Goal: Task Accomplishment & Management: Use online tool/utility

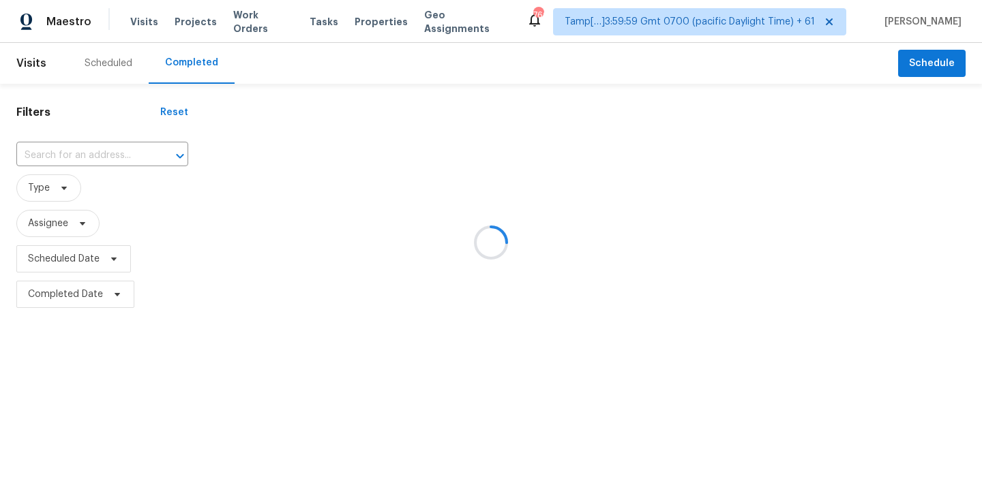
click at [78, 163] on div at bounding box center [491, 242] width 982 height 485
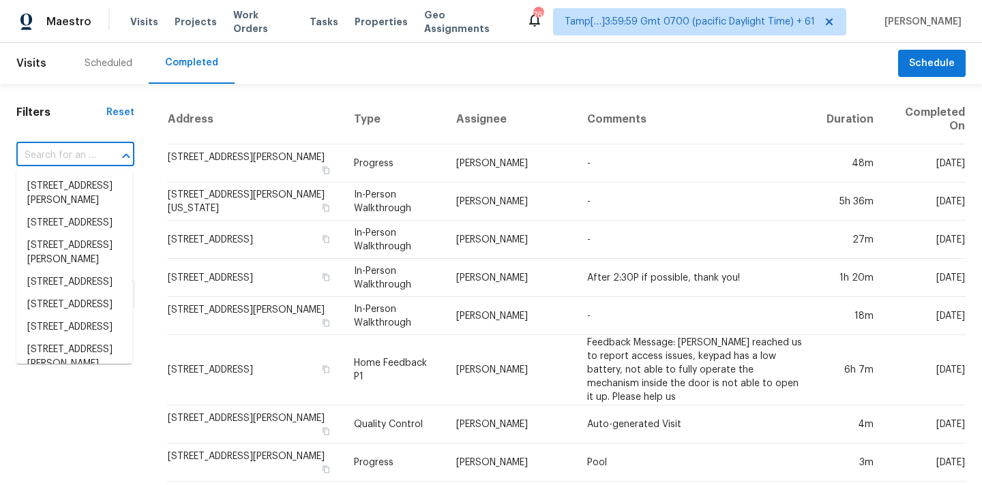
click at [76, 159] on input "text" at bounding box center [56, 155] width 80 height 21
paste input "207 Chiappa Rd, Sandston, VA 23150"
type input "207 Chiappa Rd, Sandston, VA 23150"
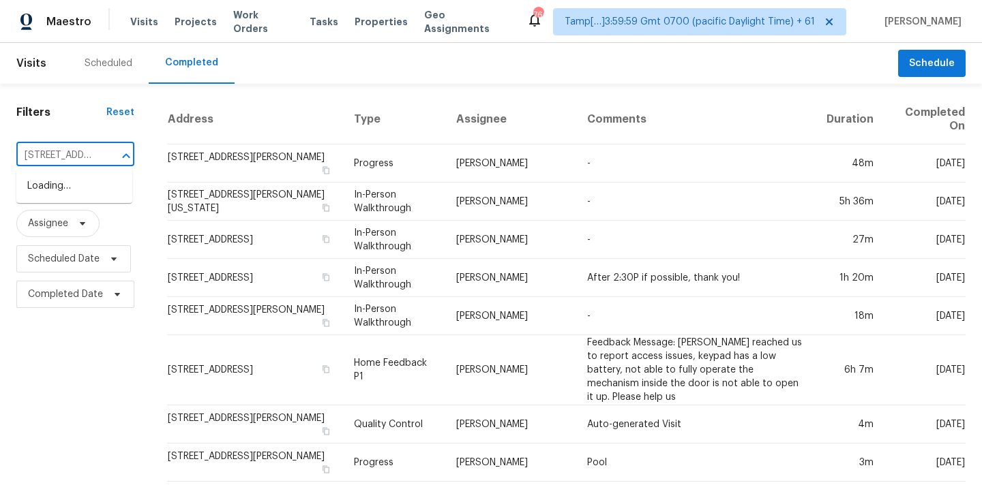
scroll to position [0, 95]
click at [61, 185] on li "207 Chiappa Rd, Sandston, VA 23150" at bounding box center [74, 193] width 116 height 37
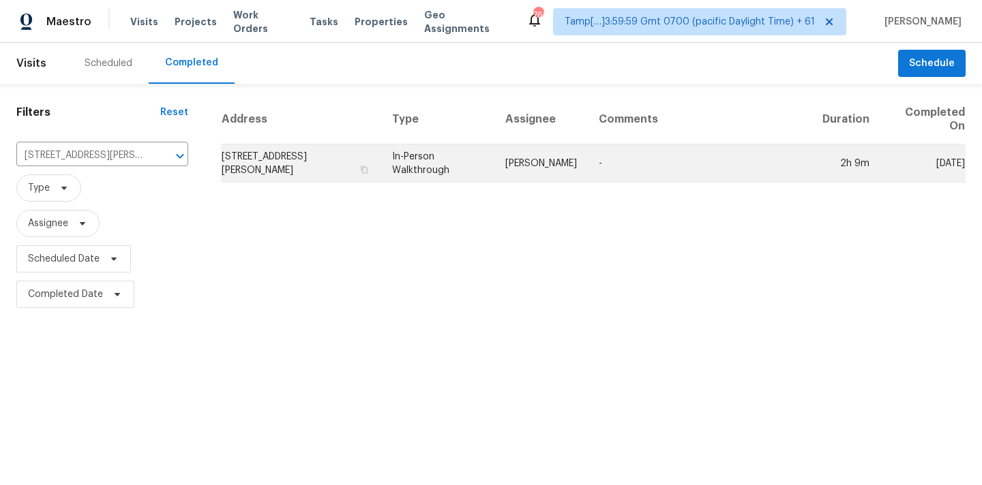
click at [422, 175] on td "In-Person Walkthrough" at bounding box center [437, 164] width 113 height 38
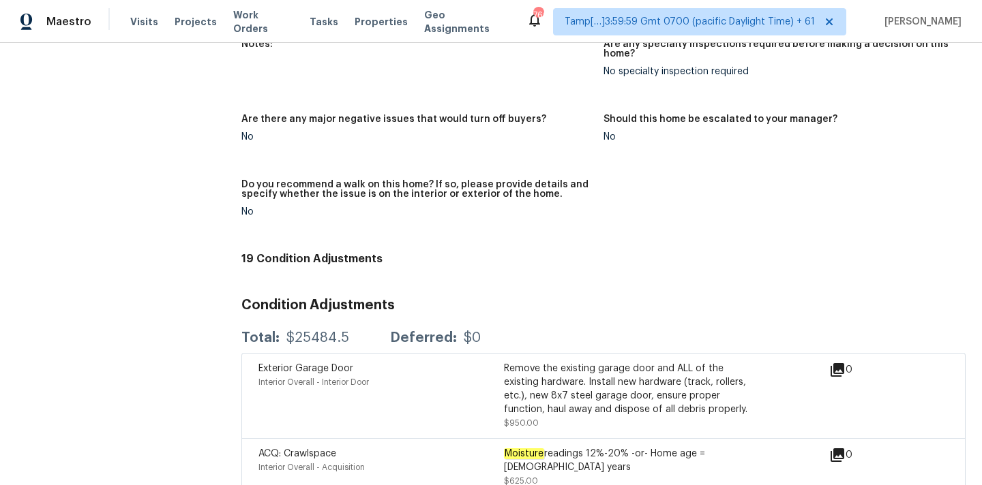
scroll to position [3094, 0]
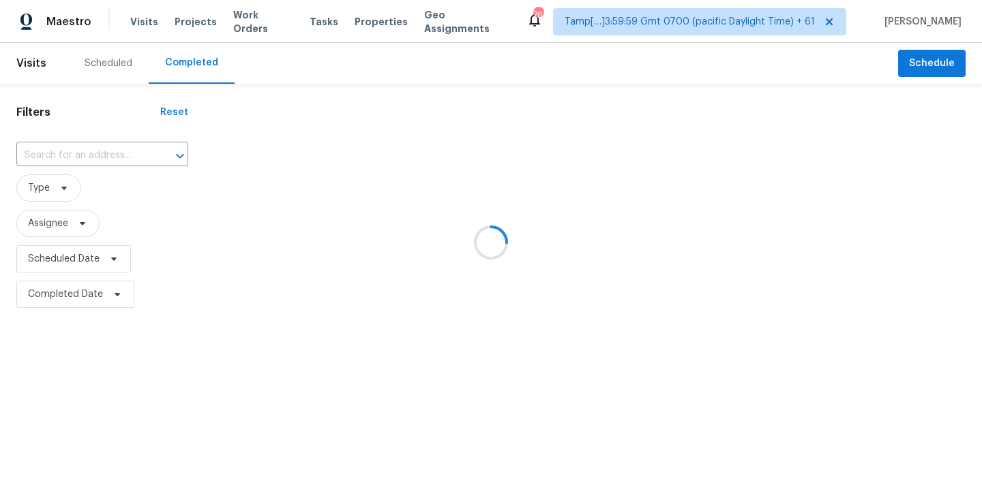
click at [70, 153] on div at bounding box center [491, 242] width 982 height 485
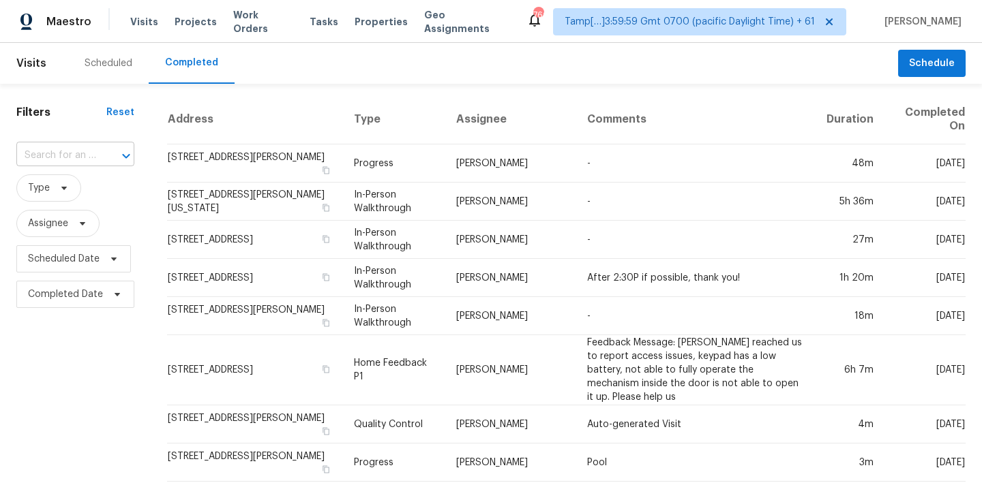
click at [70, 156] on input "text" at bounding box center [56, 155] width 80 height 21
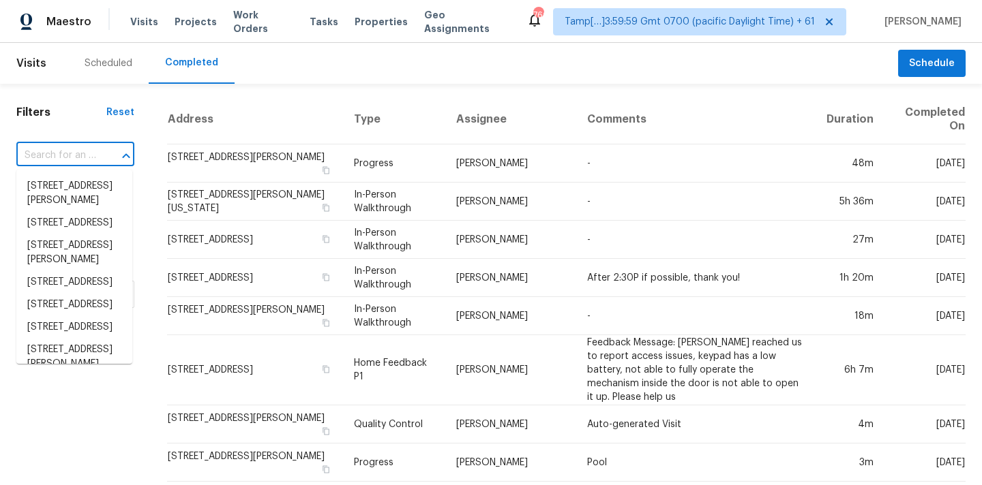
paste input "108 Birch Ave, Castle Rock, CO 80104"
type input "108 Birch Ave, Castle Rock, CO 80104"
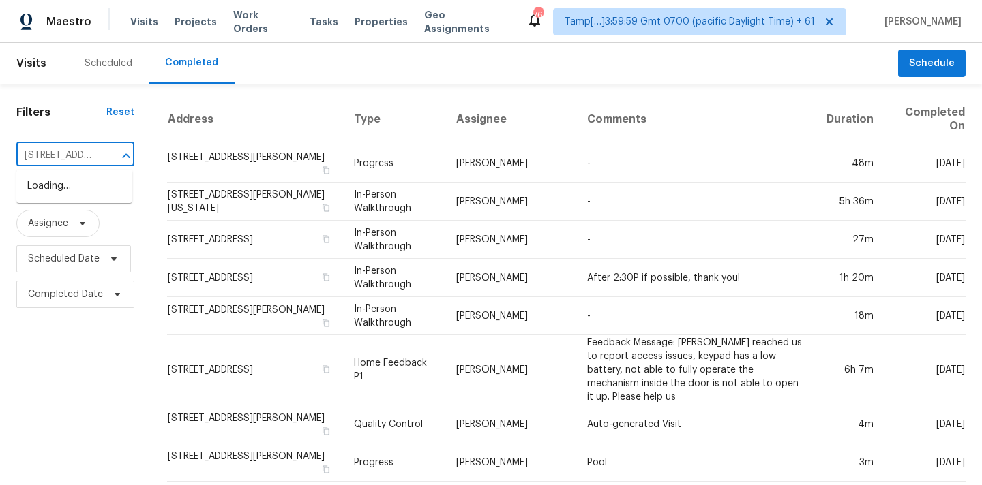
scroll to position [0, 99]
click at [68, 191] on li "108 Birch Ave, Castle Rock, CO 80104" at bounding box center [74, 186] width 116 height 22
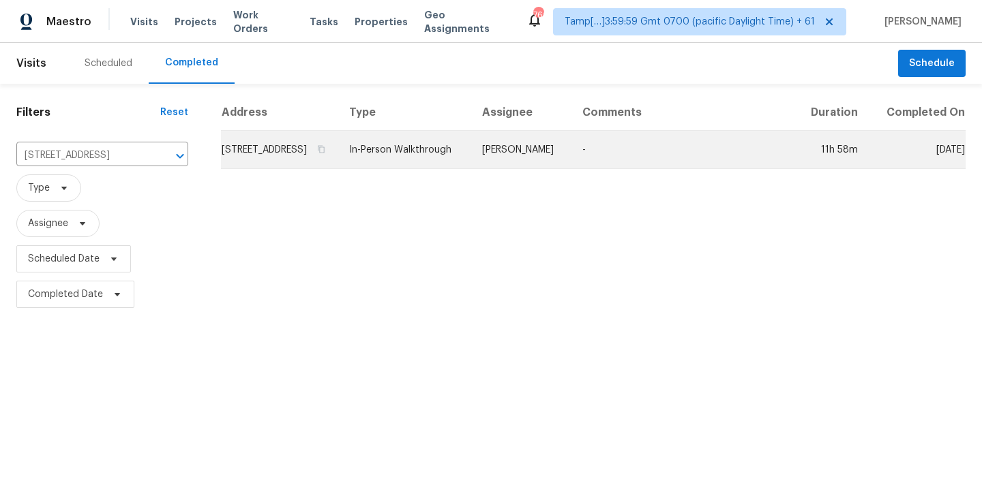
click at [415, 169] on td "In-Person Walkthrough" at bounding box center [404, 150] width 133 height 38
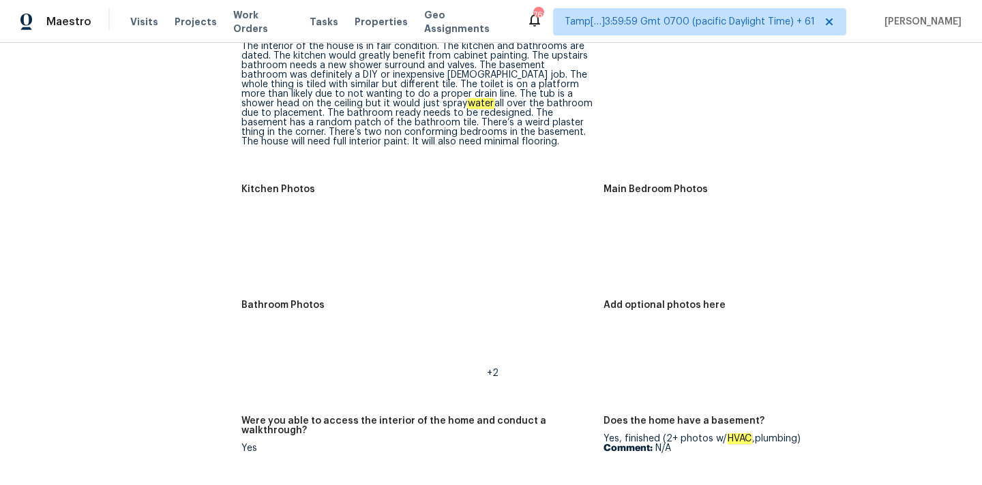
scroll to position [1986, 0]
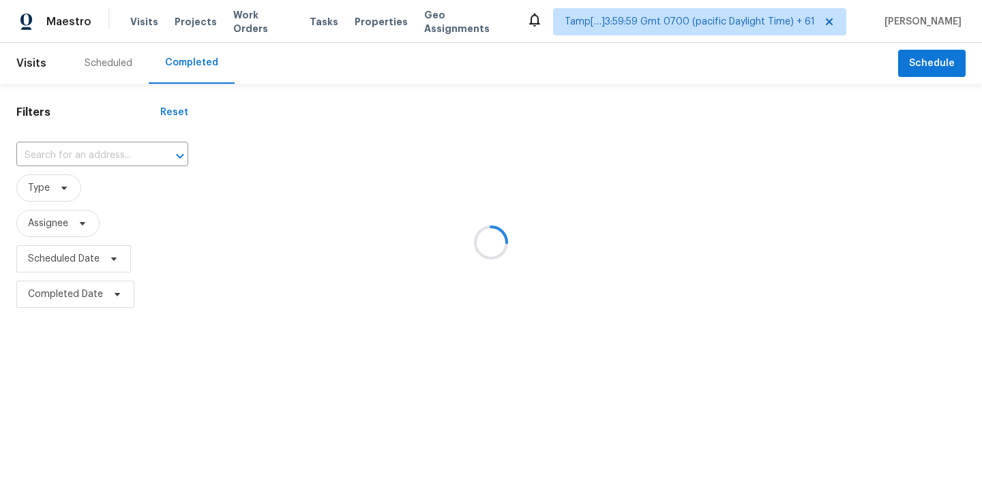
click at [44, 160] on div at bounding box center [491, 242] width 982 height 485
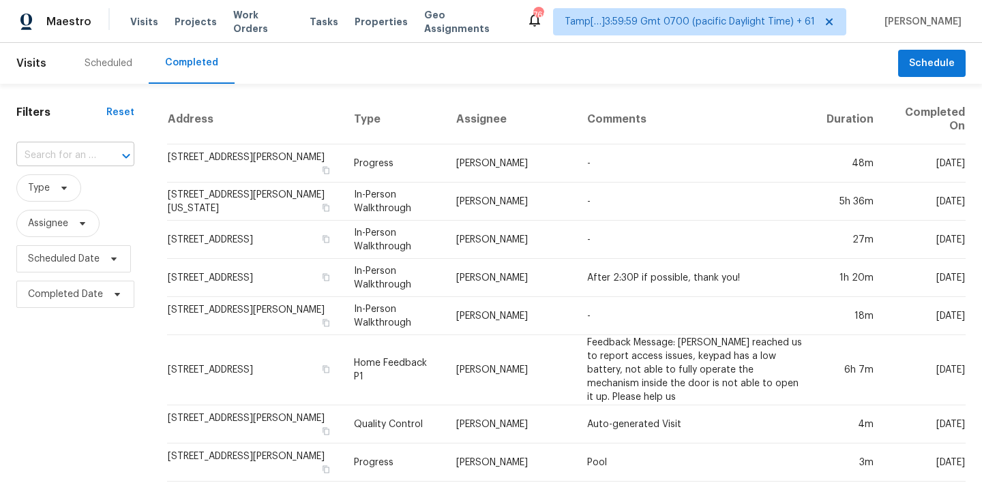
click at [44, 160] on input "text" at bounding box center [56, 155] width 80 height 21
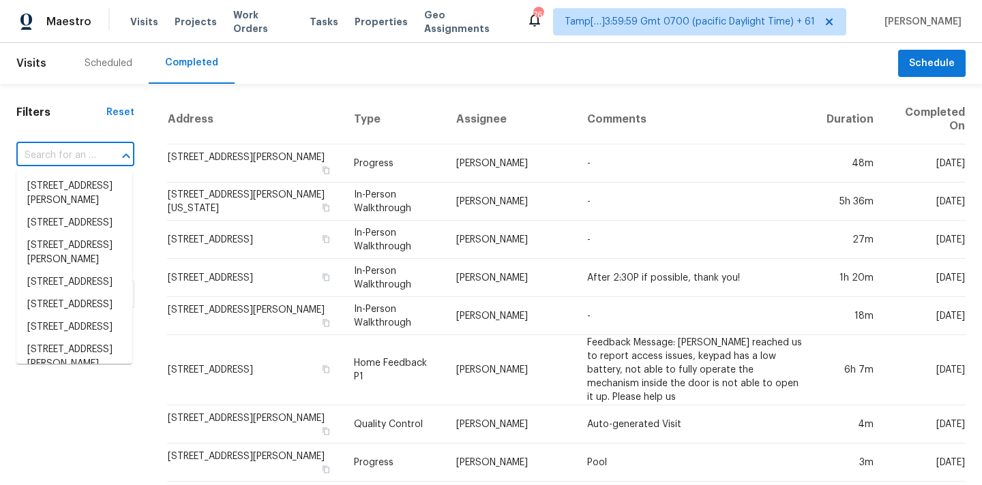
paste input "116 Silvercrest Dr, Acworth, GA 30101"
type input "116 Silvercrest Dr, Acworth, GA 30101"
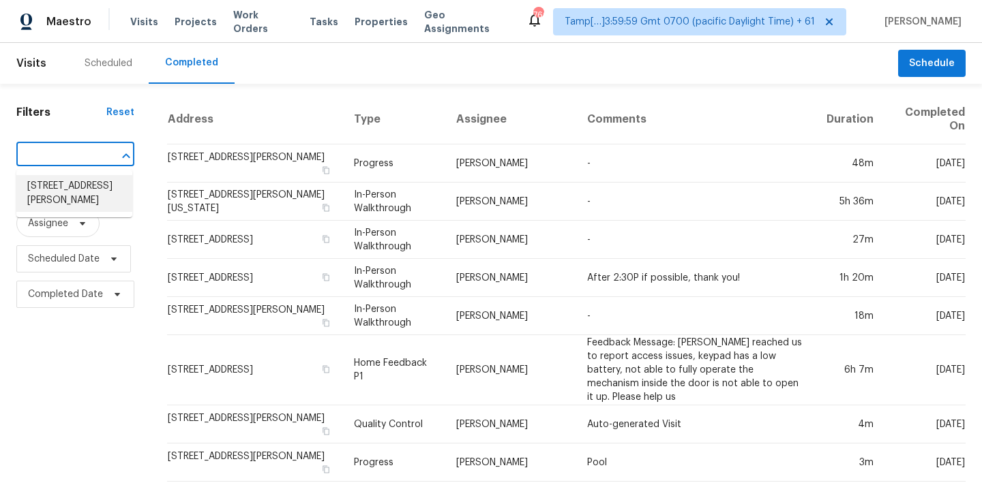
click at [59, 185] on li "116 Silvercrest Dr, Acworth, GA 30101" at bounding box center [74, 193] width 116 height 37
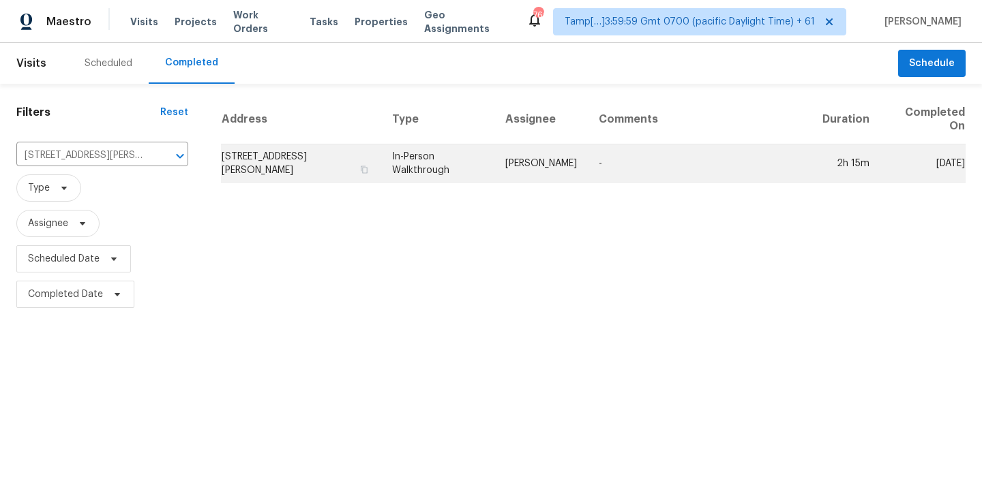
click at [506, 162] on td "Kenroy Hoilett" at bounding box center [540, 164] width 93 height 38
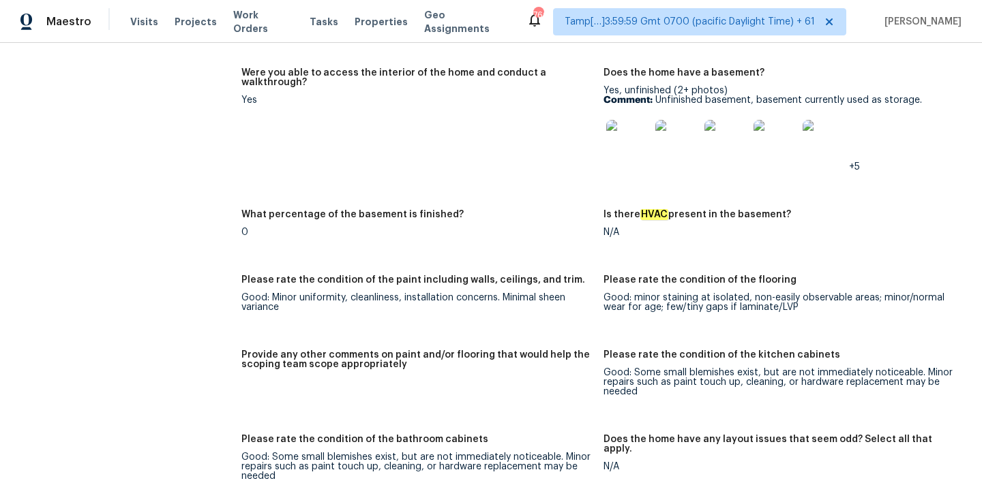
scroll to position [2558, 0]
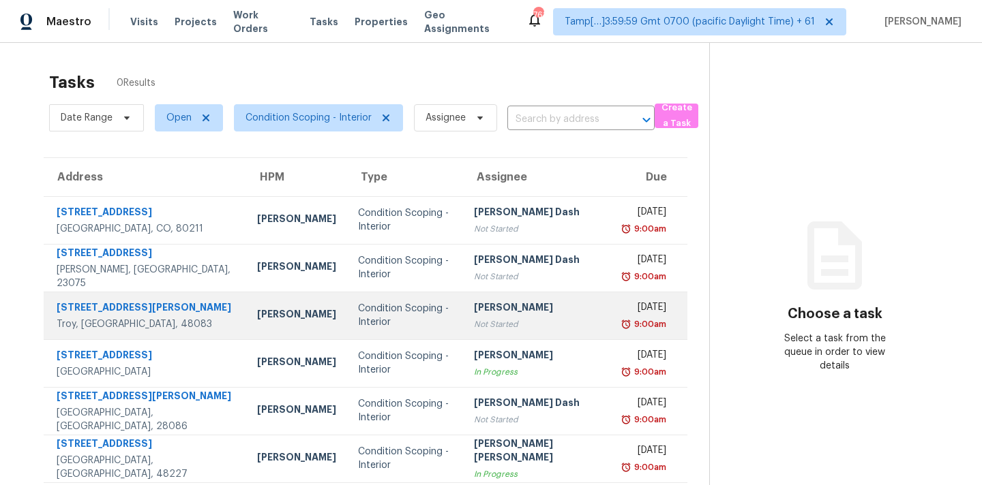
click at [474, 320] on div "Not Started" at bounding box center [538, 325] width 129 height 14
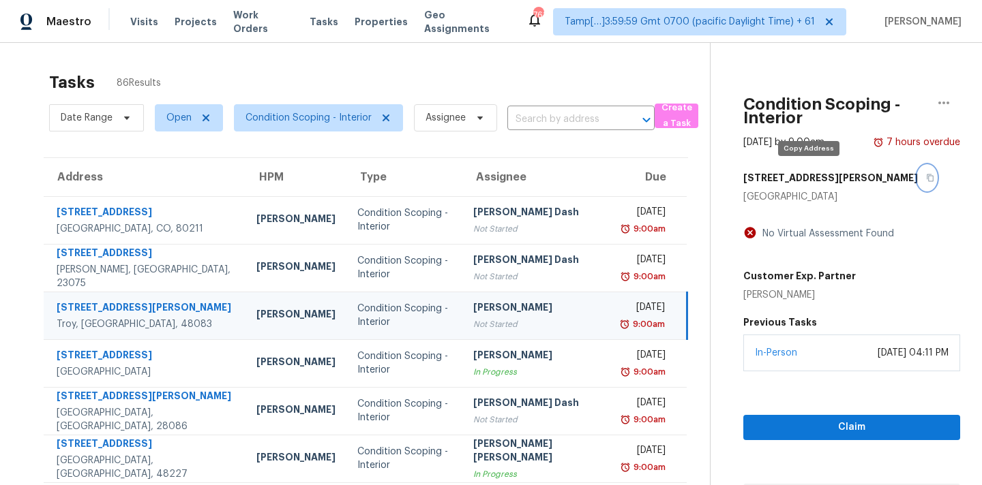
click at [917, 184] on button "button" at bounding box center [926, 178] width 18 height 25
click at [282, 122] on span "Condition Scoping - Interior" at bounding box center [308, 118] width 126 height 14
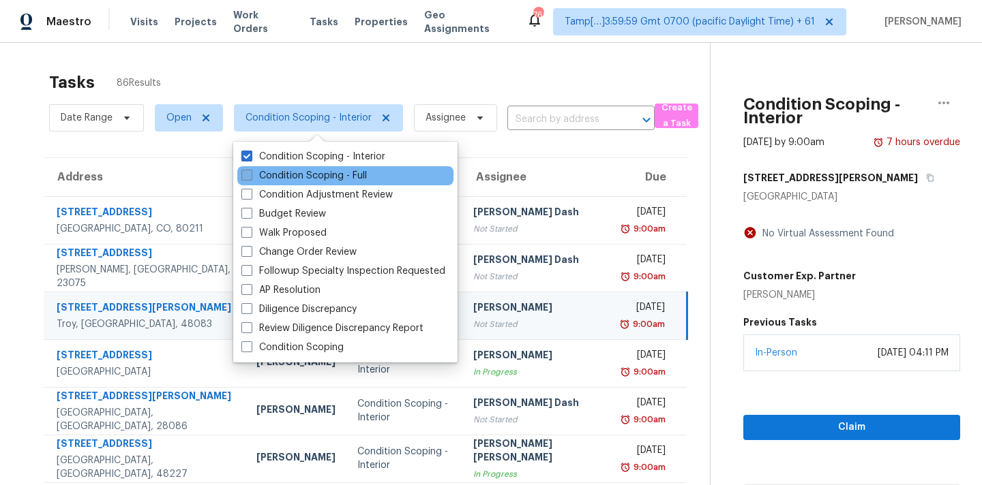
click at [301, 181] on label "Condition Scoping - Full" at bounding box center [303, 176] width 125 height 14
click at [250, 178] on input "Condition Scoping - Full" at bounding box center [245, 173] width 9 height 9
checkbox input "true"
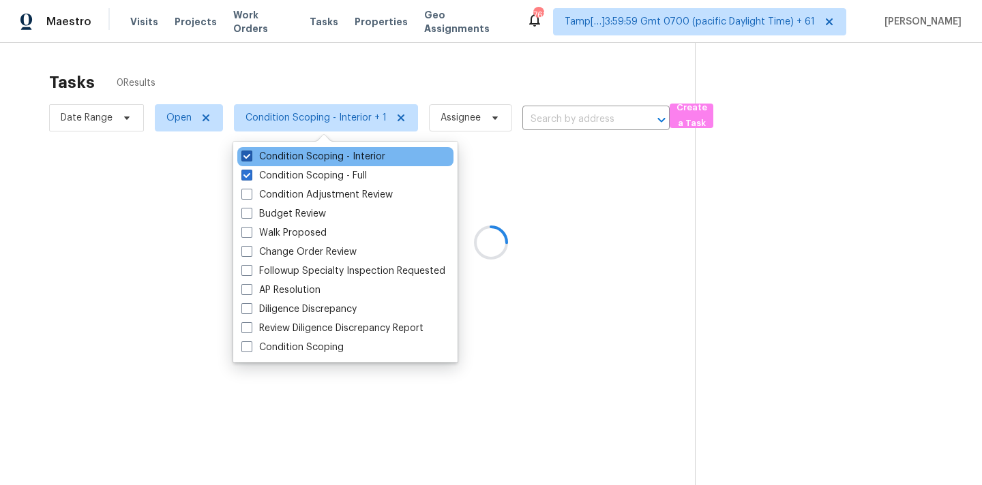
click at [322, 157] on label "Condition Scoping - Interior" at bounding box center [313, 157] width 144 height 14
click at [250, 157] on input "Condition Scoping - Interior" at bounding box center [245, 154] width 9 height 9
checkbox input "false"
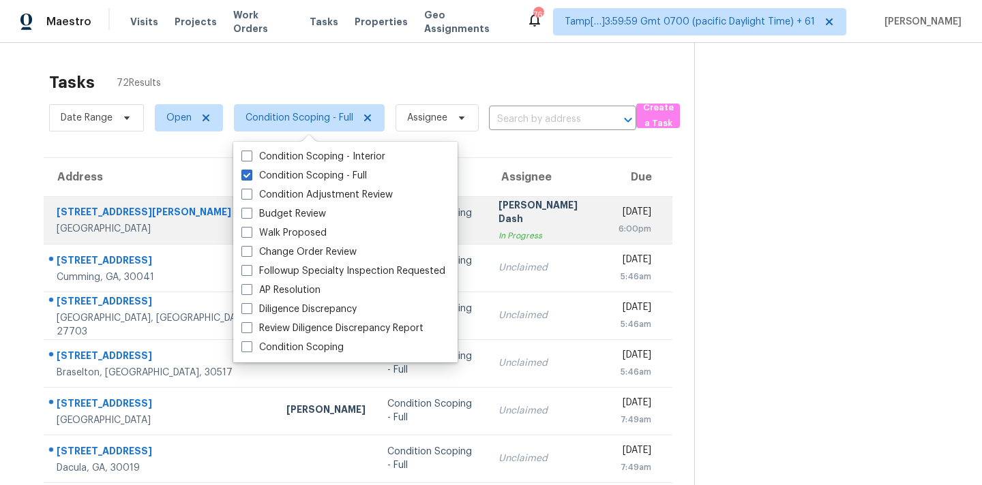
click at [502, 217] on div "Soumya Ranjan Dash" at bounding box center [547, 213] width 98 height 31
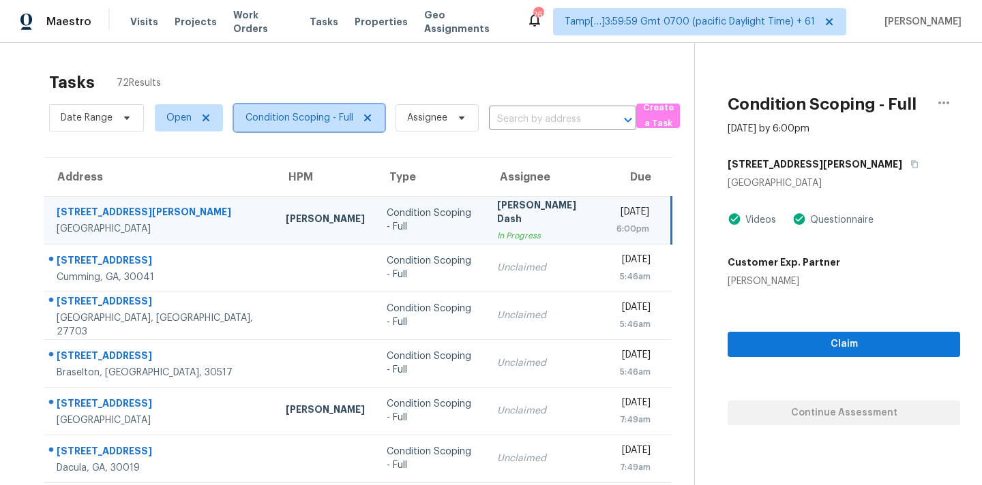
click at [304, 125] on span "Condition Scoping - Full" at bounding box center [309, 117] width 151 height 27
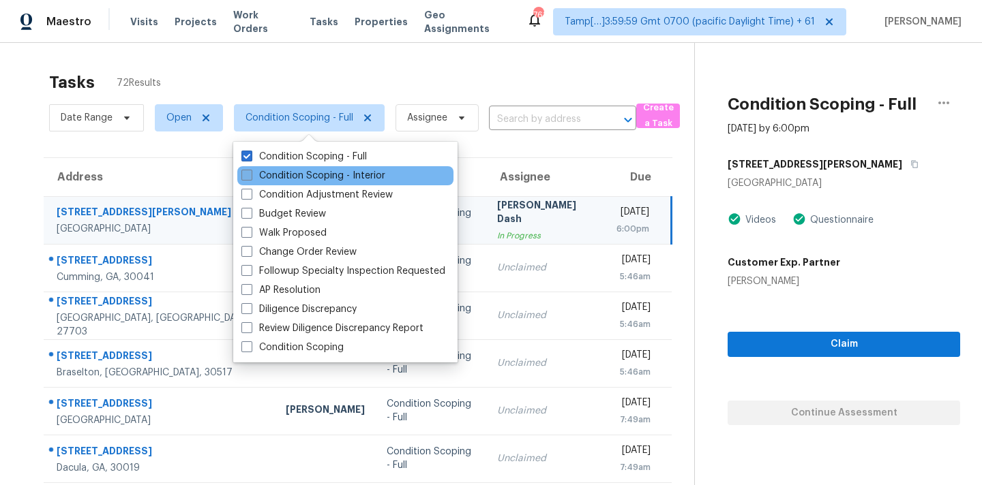
click at [315, 173] on label "Condition Scoping - Interior" at bounding box center [313, 176] width 144 height 14
click at [250, 173] on input "Condition Scoping - Interior" at bounding box center [245, 173] width 9 height 9
checkbox input "true"
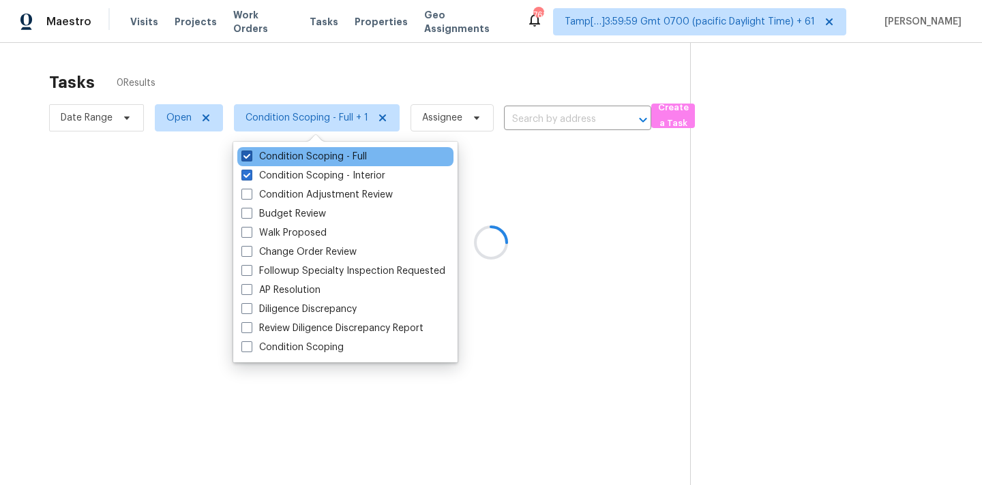
click at [335, 152] on label "Condition Scoping - Full" at bounding box center [303, 157] width 125 height 14
click at [250, 152] on input "Condition Scoping - Full" at bounding box center [245, 154] width 9 height 9
checkbox input "false"
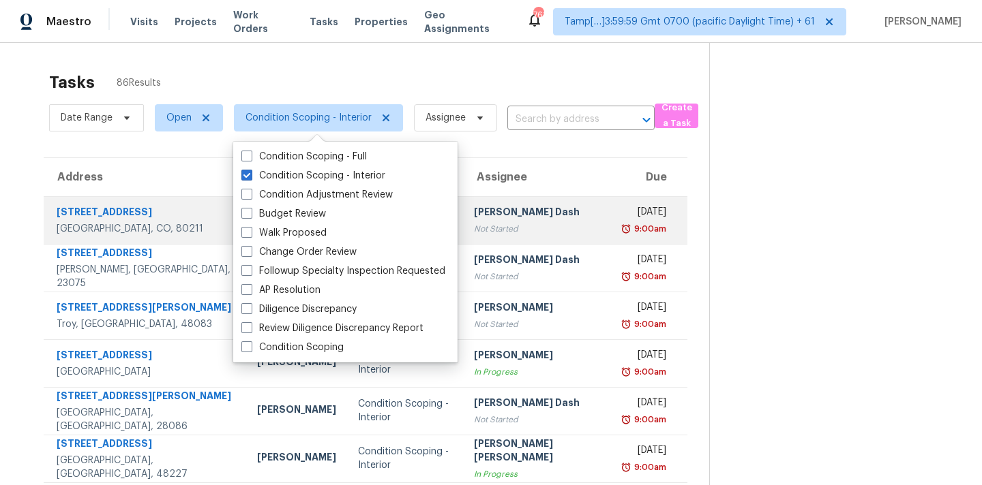
click at [541, 221] on div "Soumya Ranjan Dash" at bounding box center [538, 213] width 129 height 17
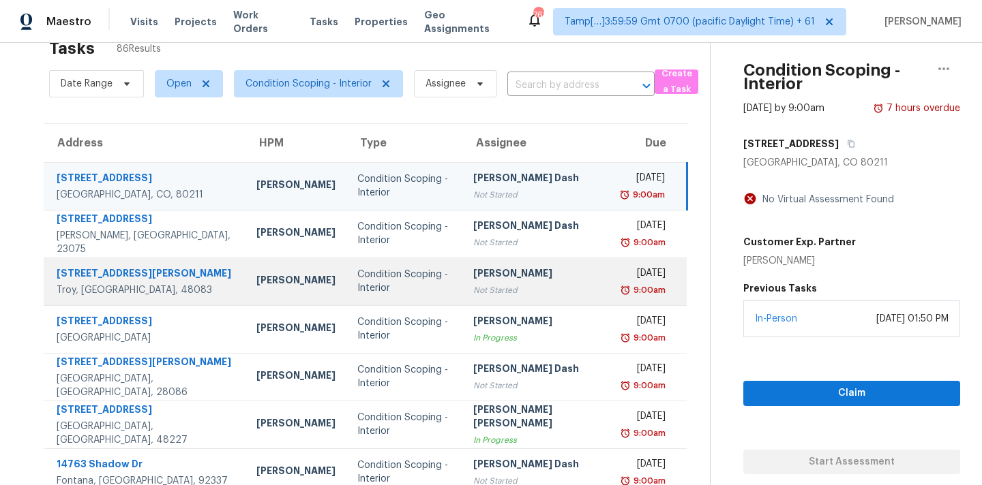
scroll to position [44, 0]
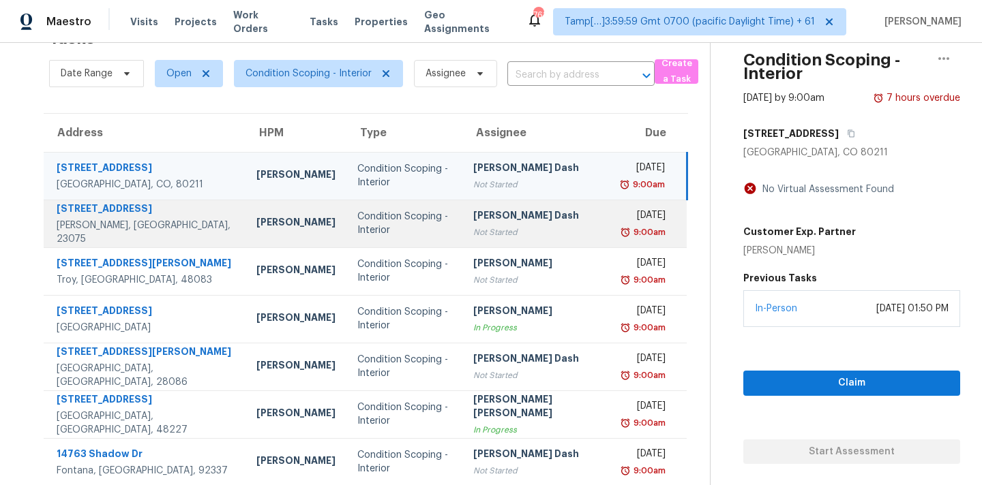
click at [522, 221] on div "Soumya Ranjan Dash" at bounding box center [537, 217] width 128 height 17
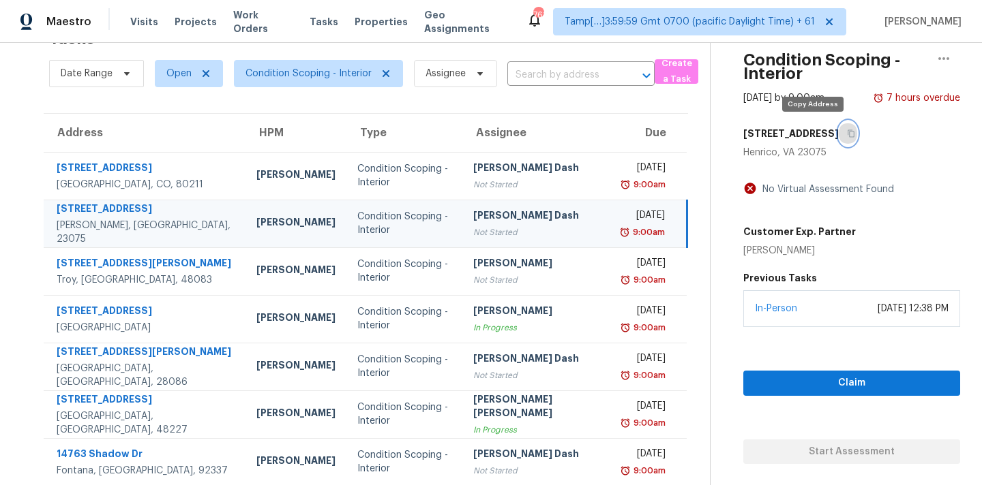
click at [838, 137] on button "button" at bounding box center [847, 133] width 18 height 25
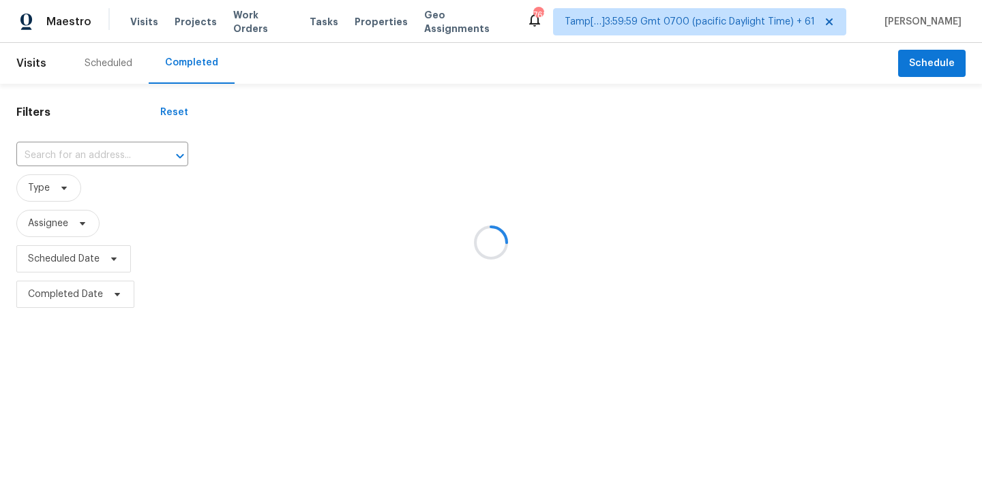
click at [57, 142] on div at bounding box center [491, 242] width 982 height 485
click at [58, 157] on input "text" at bounding box center [83, 155] width 134 height 21
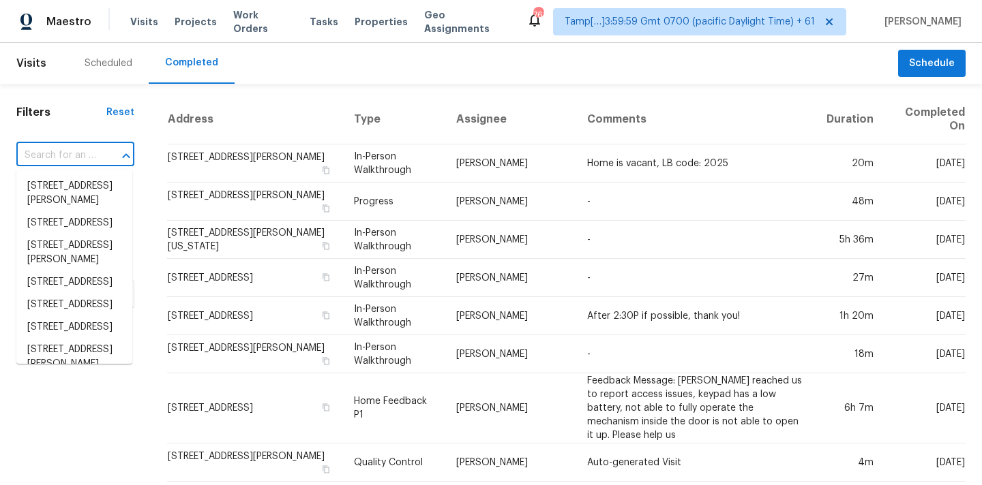
paste input "2530 Rhodes Dr, Troy, MI 48083"
type input "2530 Rhodes Dr, Troy, MI 48083"
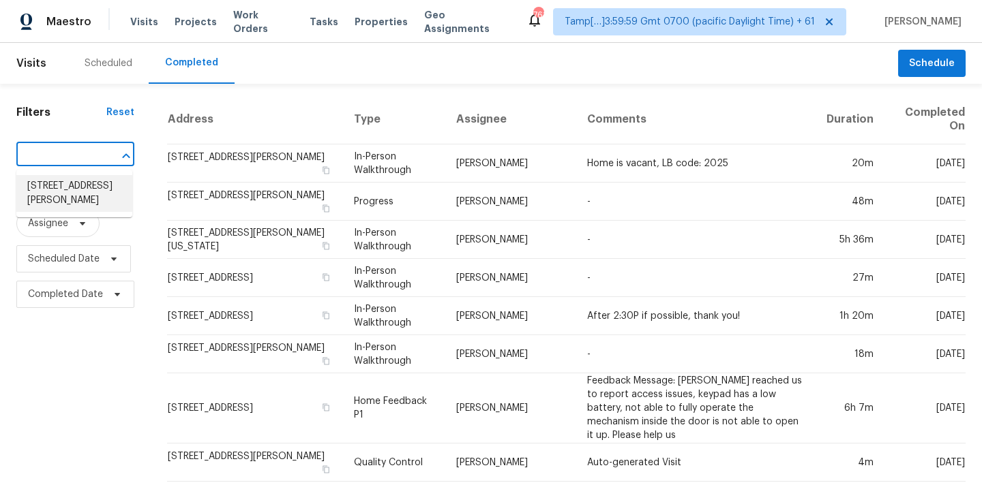
click at [63, 194] on li "2530 Rhodes Dr, Troy, MI 48083" at bounding box center [74, 193] width 116 height 37
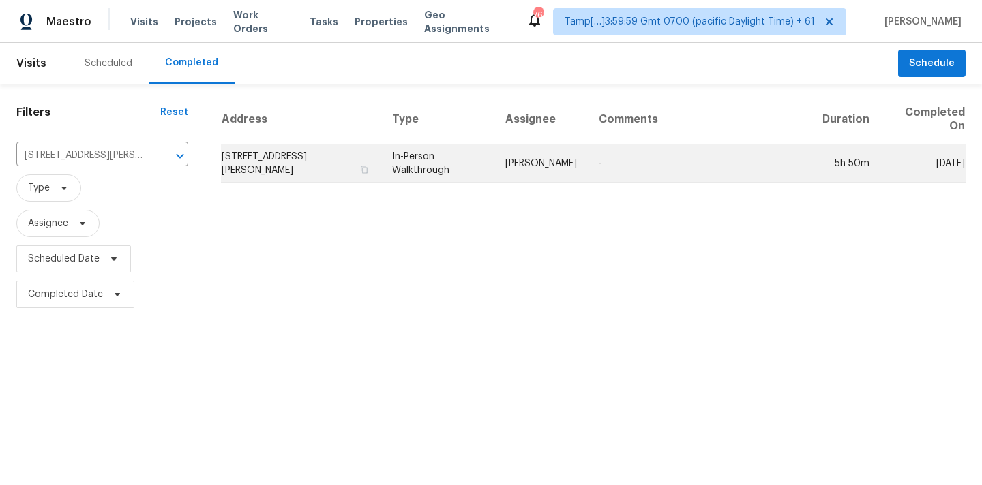
click at [528, 162] on td "[PERSON_NAME]" at bounding box center [540, 164] width 93 height 38
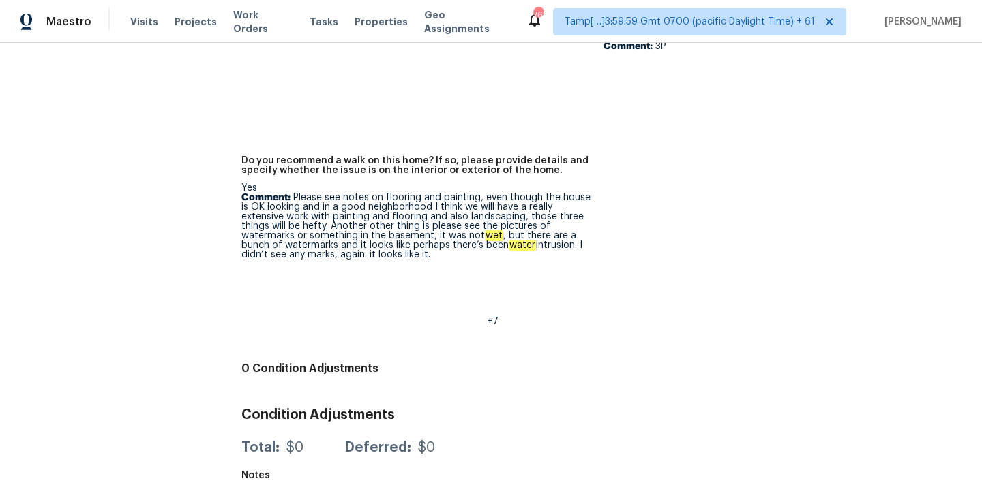
scroll to position [3299, 0]
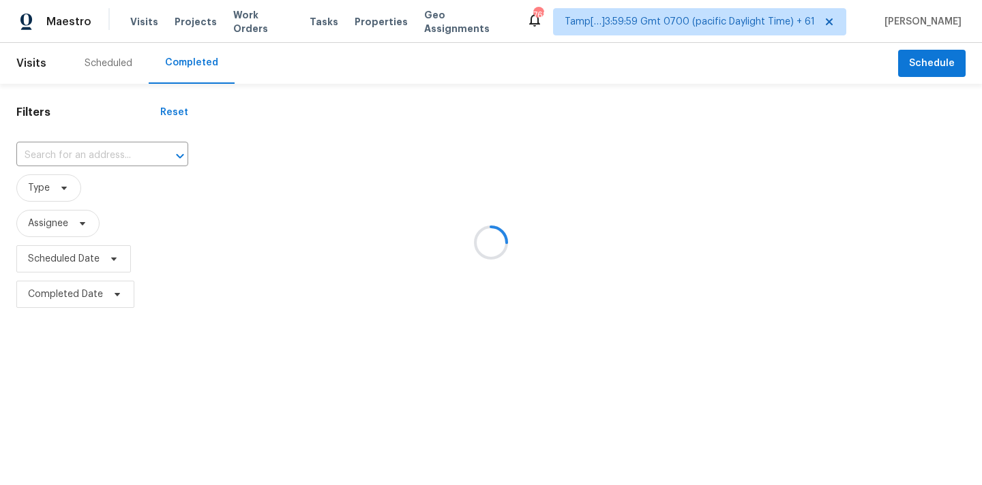
click at [91, 155] on div at bounding box center [491, 242] width 982 height 485
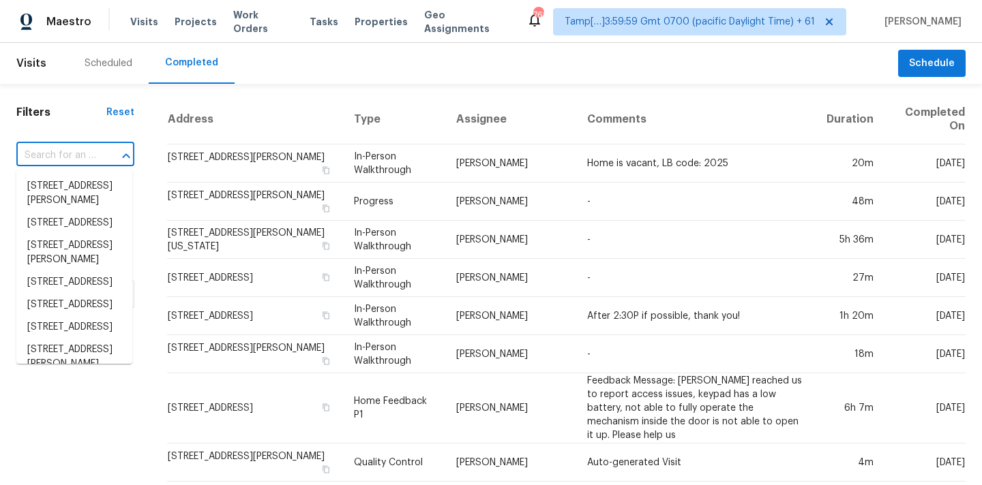
click at [89, 158] on input "text" at bounding box center [56, 155] width 80 height 21
paste input "[STREET_ADDRESS]"
type input "[STREET_ADDRESS]"
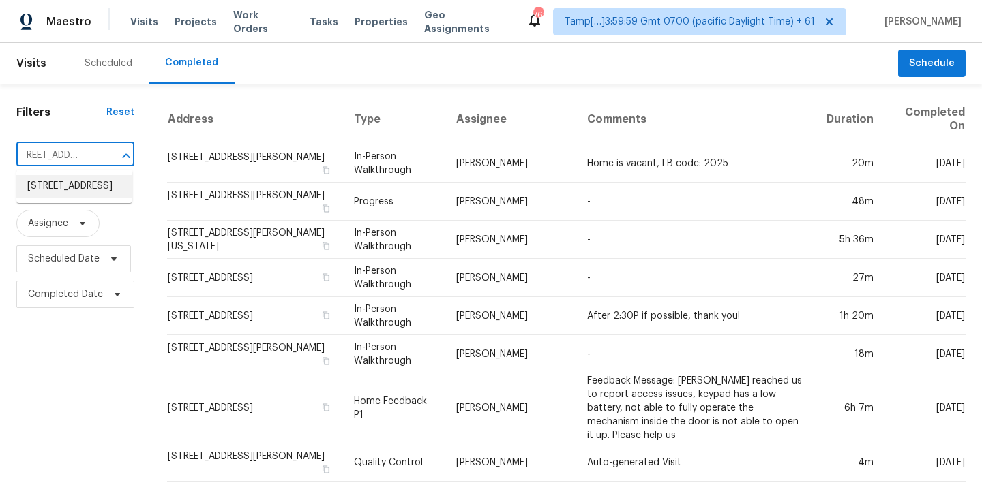
click at [80, 194] on li "[STREET_ADDRESS]" at bounding box center [74, 186] width 116 height 22
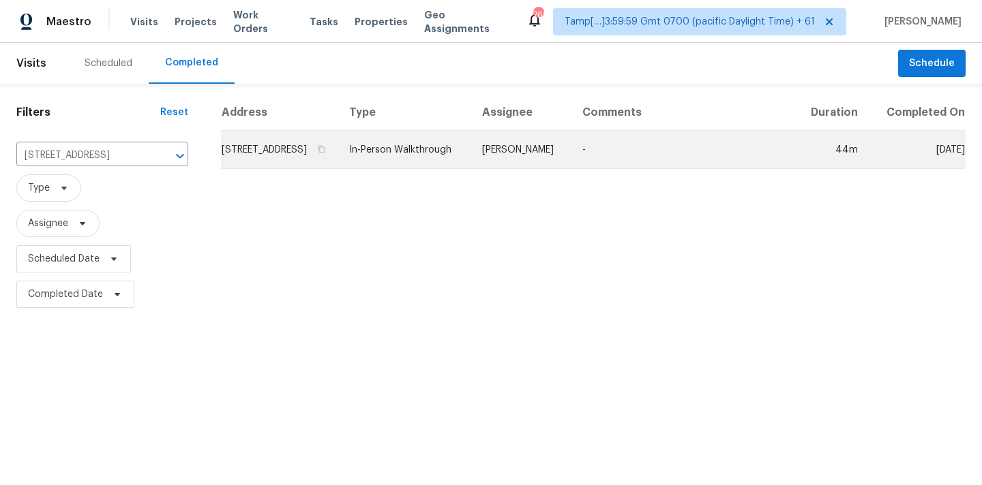
click at [444, 167] on td "In-Person Walkthrough" at bounding box center [404, 150] width 133 height 38
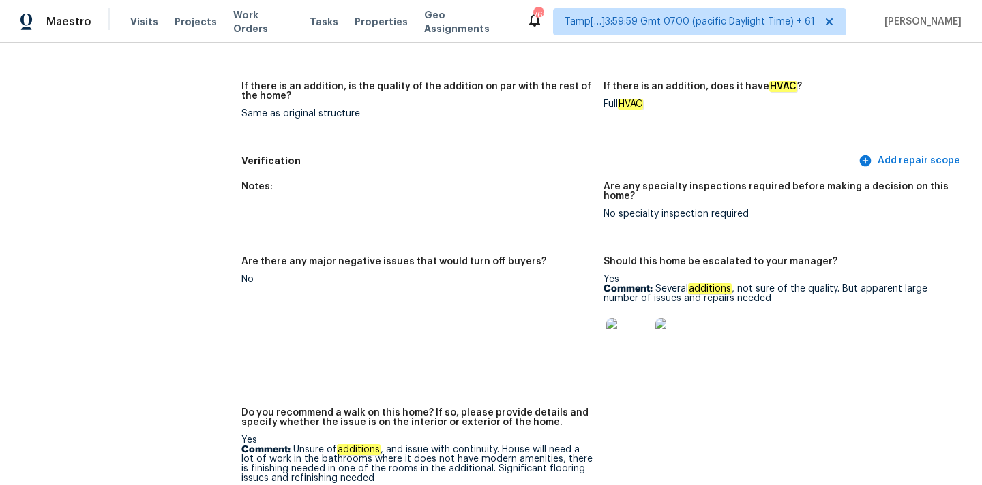
scroll to position [2968, 0]
